Goal: Transaction & Acquisition: Purchase product/service

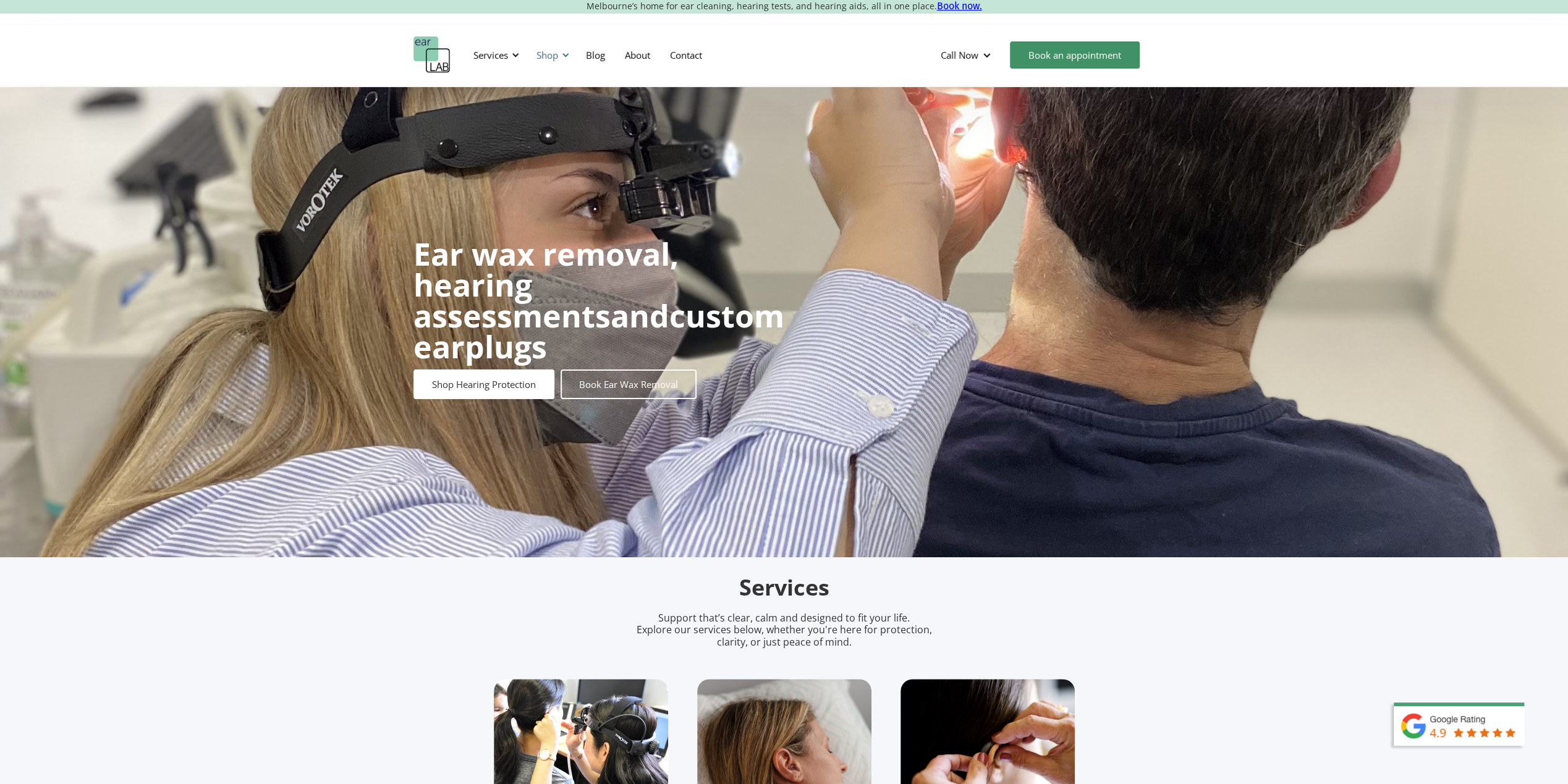
click at [562, 57] on div at bounding box center [566, 55] width 9 height 9
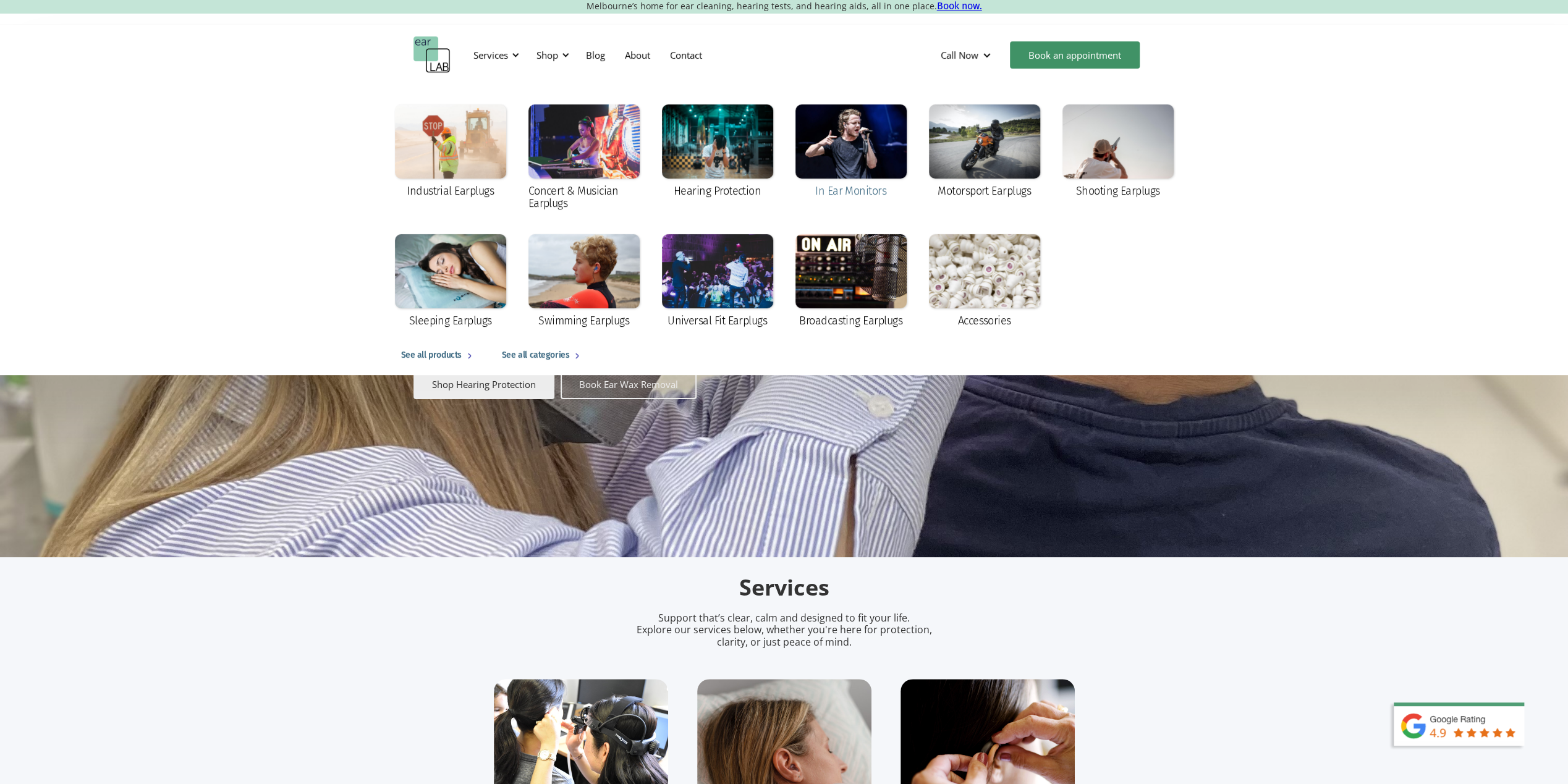
click at [839, 140] on div at bounding box center [851, 141] width 111 height 74
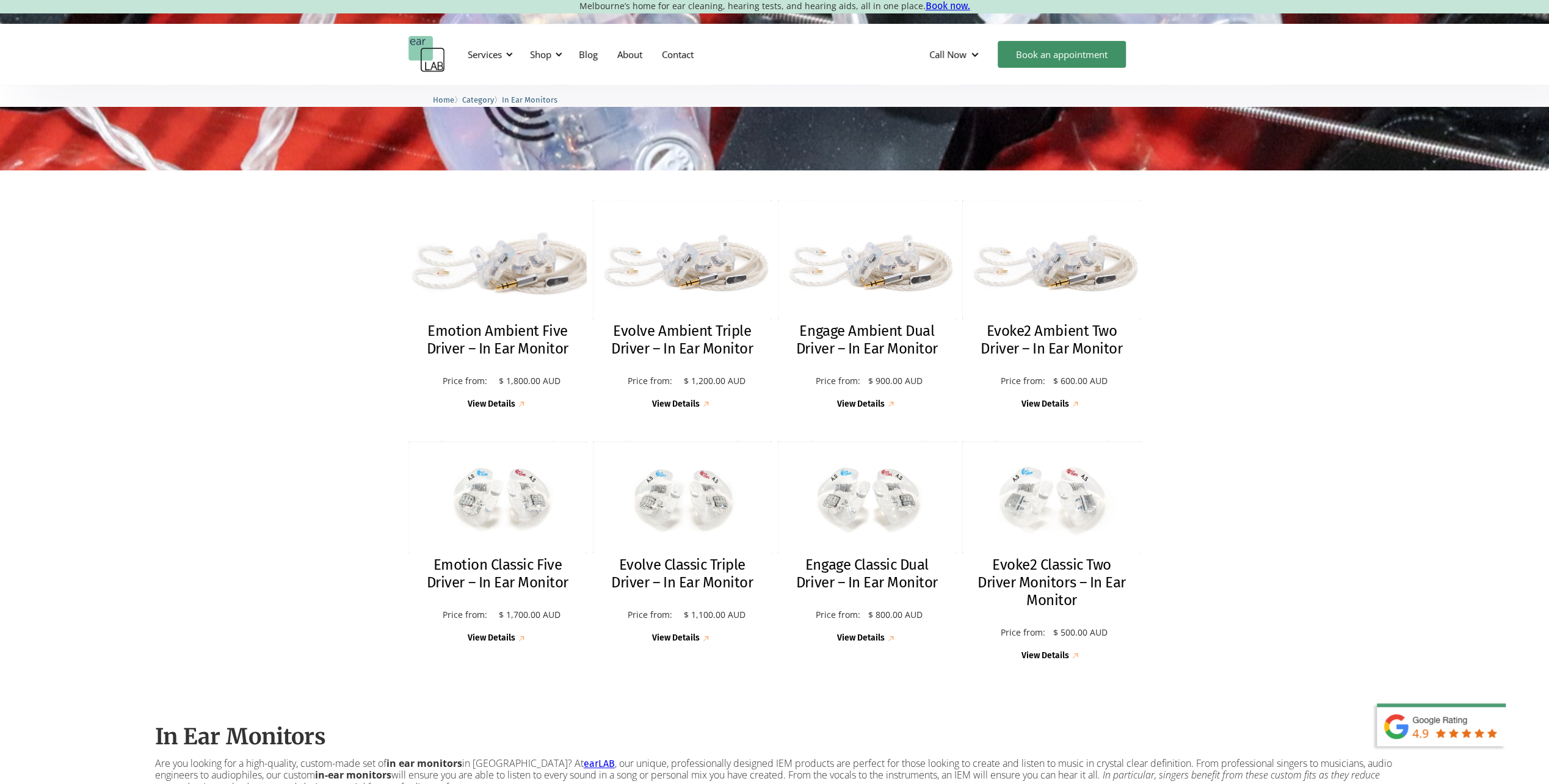
scroll to position [244, 0]
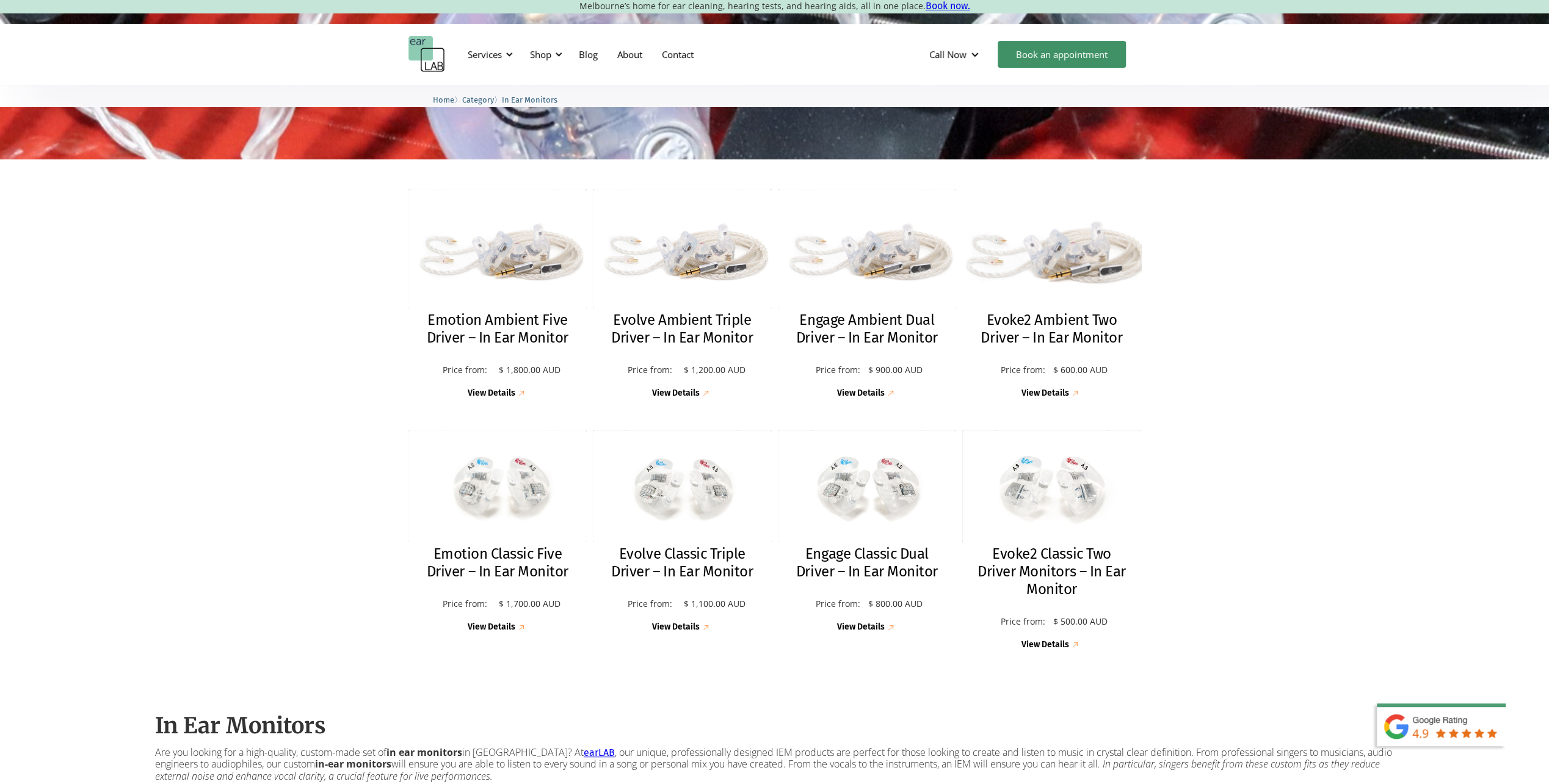
click at [1073, 325] on h2 "Evoke2 Ambient Two Driver – In Ear Monitor" at bounding box center [1052, 328] width 154 height 35
